Goal: Information Seeking & Learning: Understand process/instructions

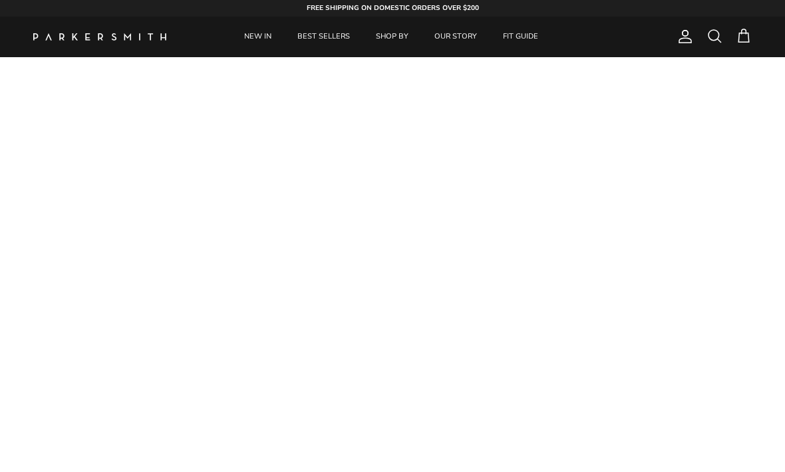
click at [520, 37] on link "FIT GUIDE" at bounding box center [520, 37] width 59 height 41
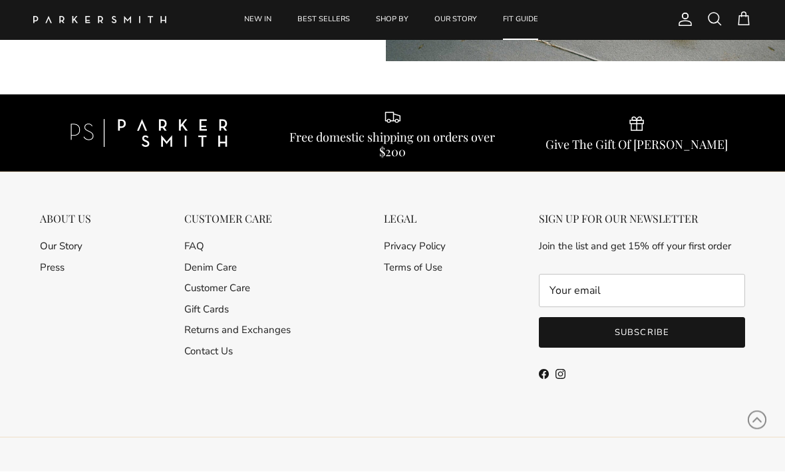
scroll to position [10676, 0]
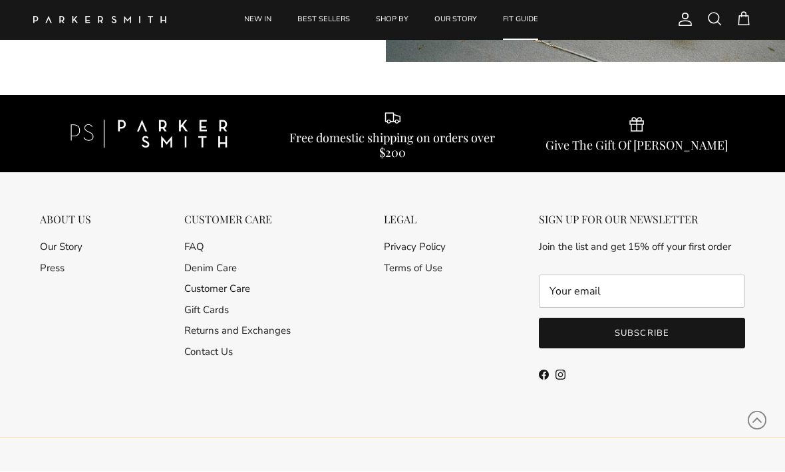
click at [191, 288] on link "Customer Care" at bounding box center [217, 289] width 66 height 13
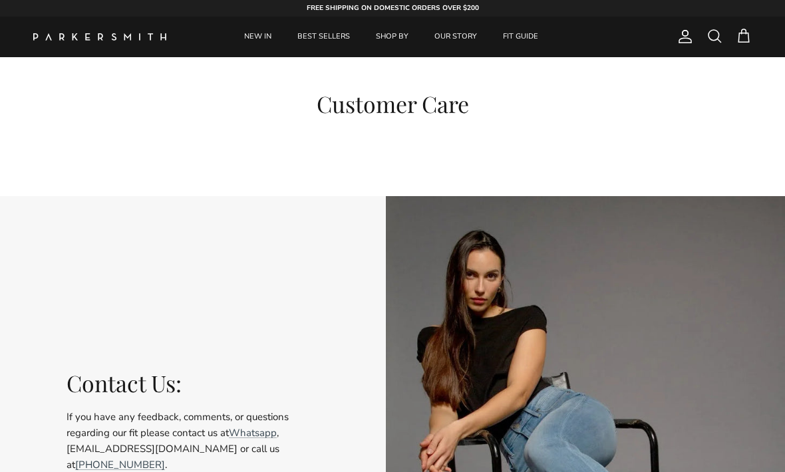
click at [328, 38] on link "BEST SELLERS" at bounding box center [323, 37] width 76 height 41
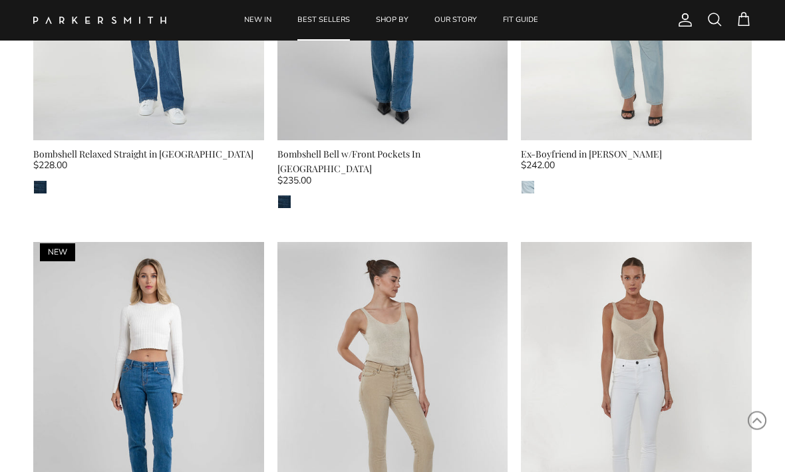
scroll to position [663, 0]
click at [574, 325] on img at bounding box center [636, 395] width 231 height 307
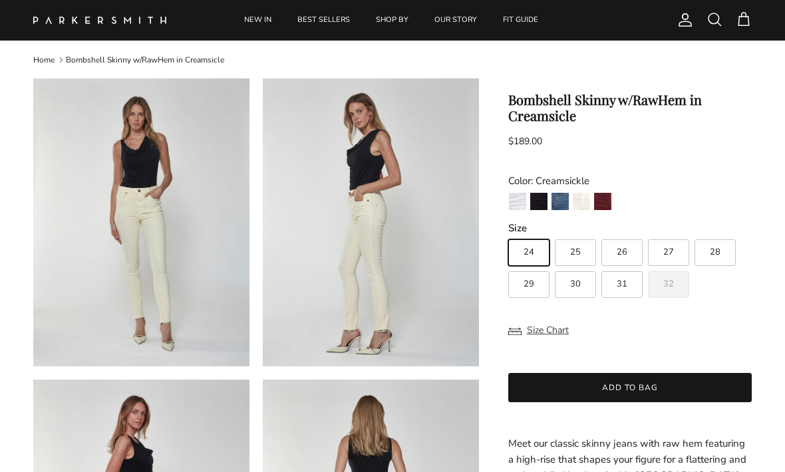
scroll to position [23, 0]
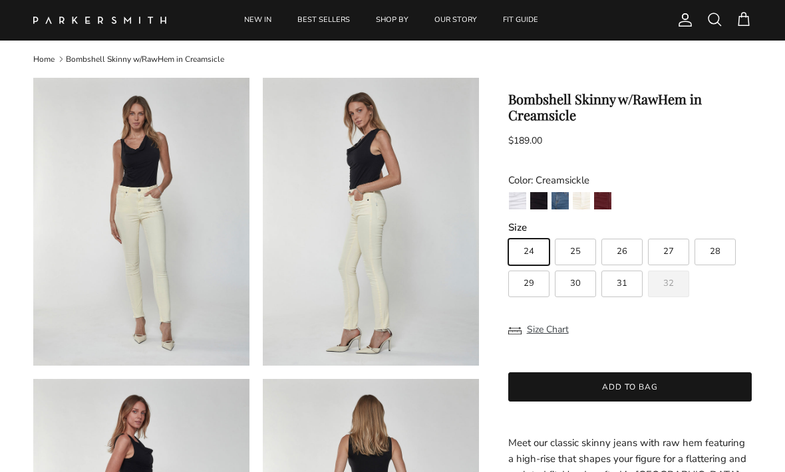
click at [517, 206] on img "Eternal White" at bounding box center [517, 200] width 17 height 17
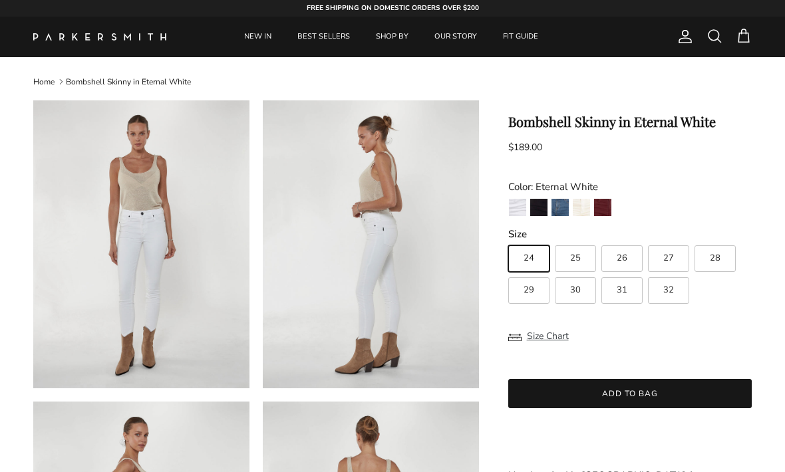
click at [557, 209] on img "Jagger" at bounding box center [559, 207] width 17 height 17
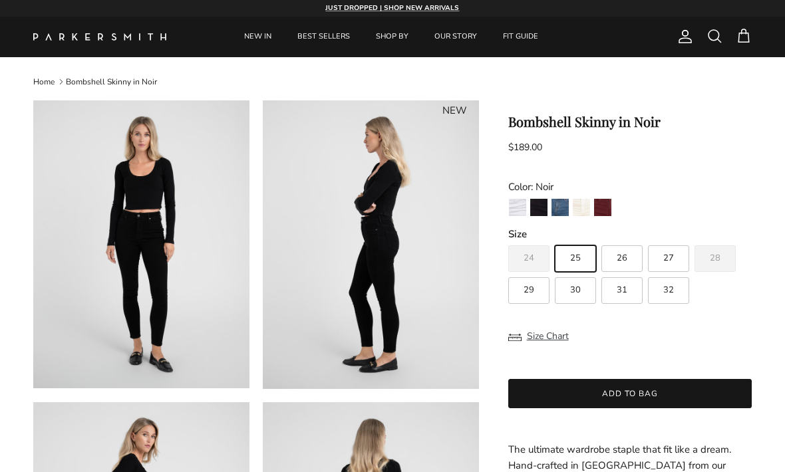
click at [545, 330] on button "Size Chart" at bounding box center [538, 336] width 61 height 25
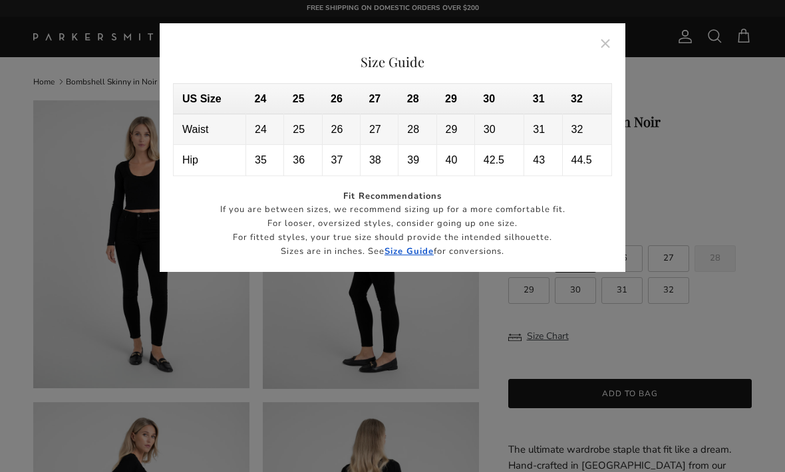
click at [610, 47] on button "Close" at bounding box center [605, 43] width 31 height 31
